Goal: Information Seeking & Learning: Learn about a topic

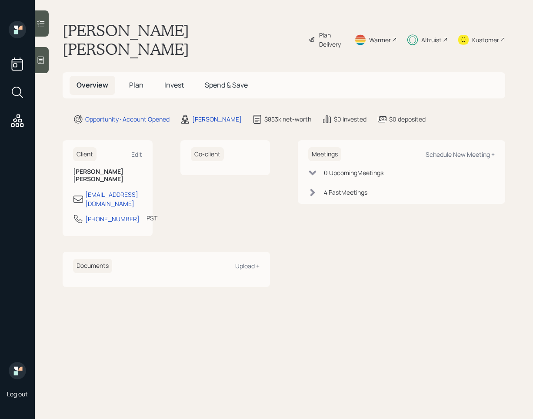
click at [165, 80] on span "Invest" at bounding box center [174, 85] width 20 height 10
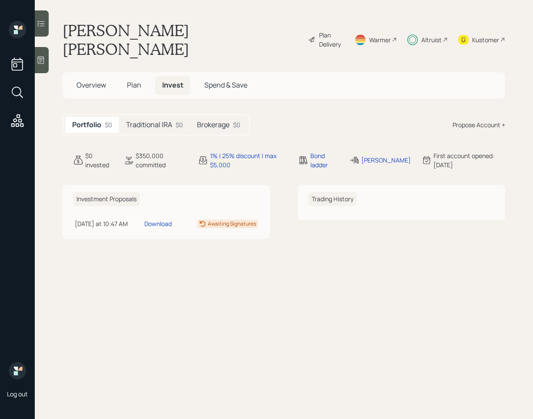
click at [167, 121] on h5 "Traditional IRA" at bounding box center [149, 125] width 46 height 8
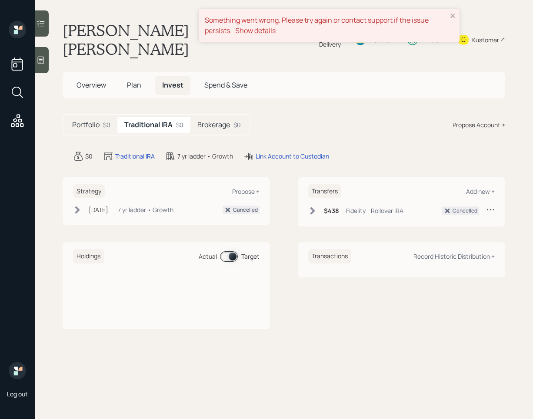
click at [221, 121] on h5 "Brokerage" at bounding box center [214, 125] width 33 height 8
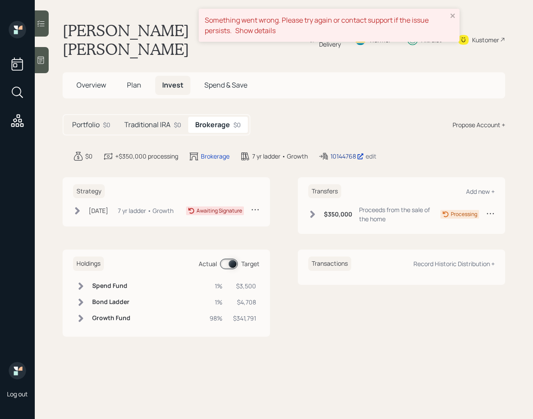
click at [339, 151] on div "10144768" at bounding box center [348, 155] width 34 height 9
